Goal: Obtain resource: Download file/media

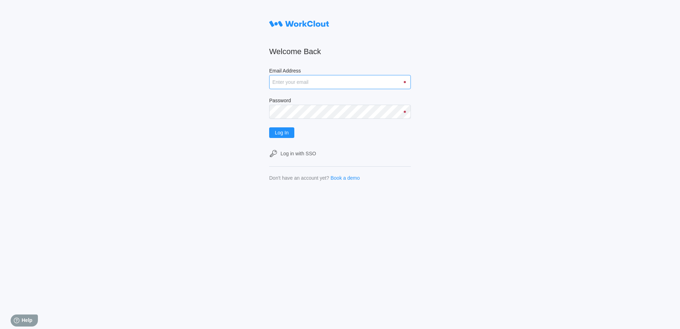
click at [320, 83] on input "Email Address" at bounding box center [340, 82] width 142 height 14
type input "Acarlton@mailinator.com"
click at [269, 128] on button "Log In" at bounding box center [281, 133] width 25 height 11
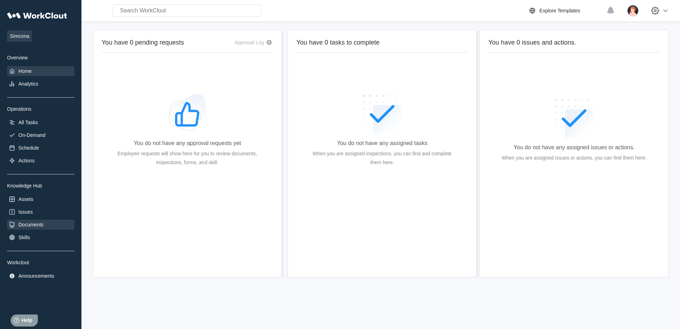
click at [23, 228] on div "Documents" at bounding box center [30, 225] width 25 height 6
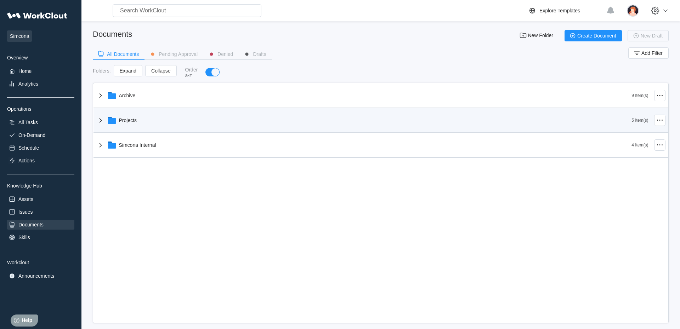
click at [144, 128] on div "Projects" at bounding box center [364, 120] width 536 height 18
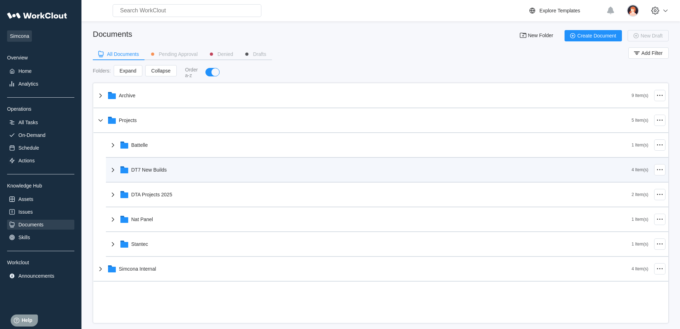
drag, startPoint x: 159, startPoint y: 168, endPoint x: 150, endPoint y: 164, distance: 9.4
click at [159, 168] on div "DT7 New Builds" at bounding box center [370, 170] width 523 height 18
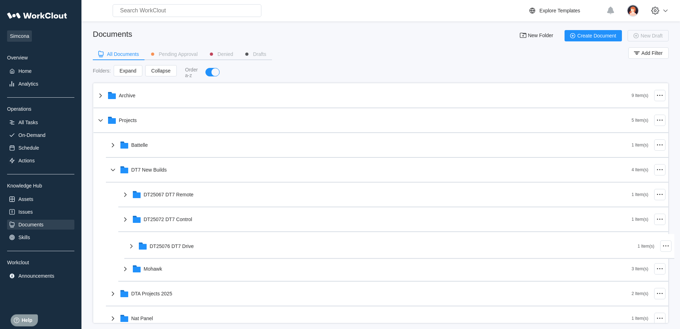
drag, startPoint x: 164, startPoint y: 253, endPoint x: 169, endPoint y: 254, distance: 5.2
click at [169, 254] on div "Archive 9 Item(s) Projects 5 Item(s) Battelle 1 Item(s) DT7 New Builds 4 Item(s…" at bounding box center [381, 233] width 575 height 298
click at [169, 253] on div "DT25076 DT7 Drive" at bounding box center [376, 244] width 511 height 18
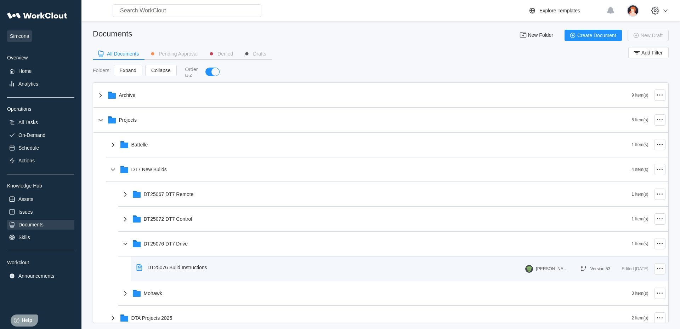
click at [175, 269] on div "DT25076 Build Instructions" at bounding box center [178, 268] width 60 height 6
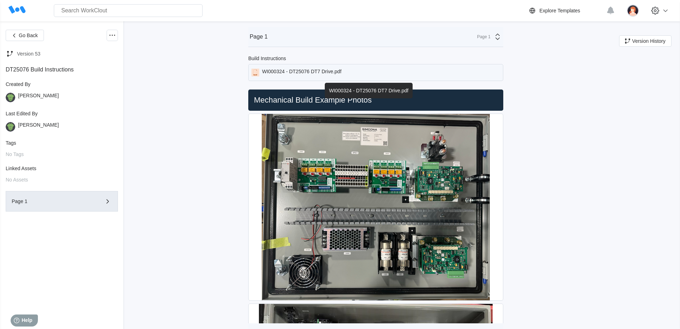
click at [298, 67] on div "WI000324 - DT25076 DT7 Drive.pdf" at bounding box center [375, 72] width 255 height 17
